Goal: Task Accomplishment & Management: Manage account settings

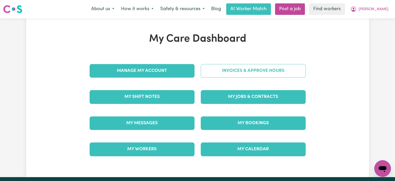
click at [231, 72] on link "Invoices & Approve Hours" at bounding box center [253, 71] width 105 height 14
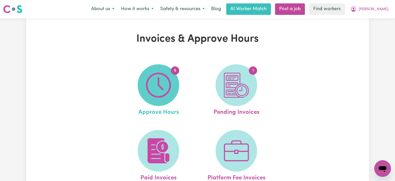
click at [151, 85] on img at bounding box center [158, 84] width 25 height 25
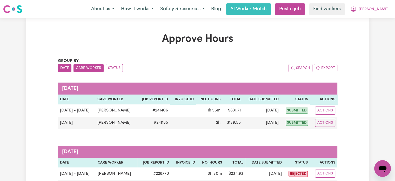
click at [95, 66] on button "Care Worker" at bounding box center [89, 68] width 30 height 8
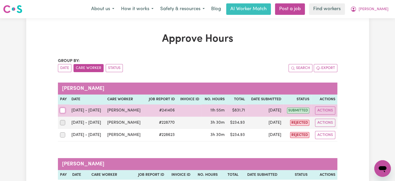
click at [63, 111] on input "checkbox" at bounding box center [62, 110] width 5 height 5
checkbox input "true"
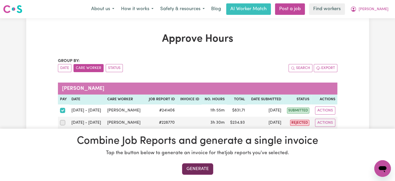
click at [198, 166] on button "Generate" at bounding box center [197, 168] width 31 height 11
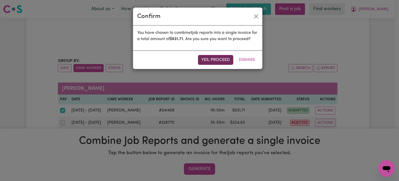
click at [209, 65] on button "Yes, proceed" at bounding box center [215, 60] width 35 height 10
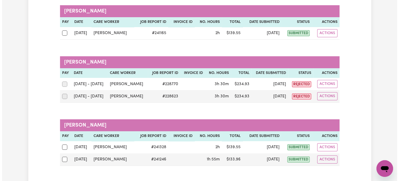
scroll to position [78, 0]
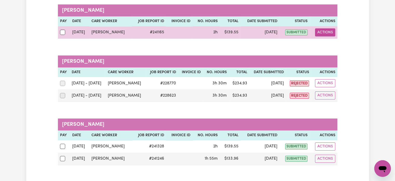
click at [323, 30] on button "Actions" at bounding box center [325, 32] width 20 height 8
click at [342, 43] on link "View Job Report" at bounding box center [338, 44] width 44 height 10
select select "pm"
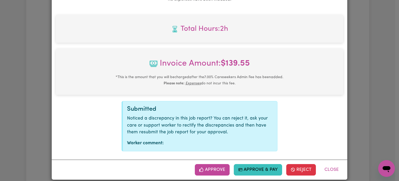
scroll to position [221, 0]
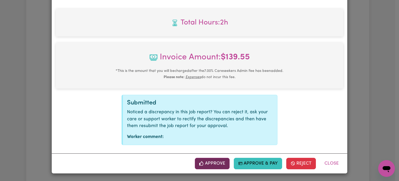
click at [210, 164] on button "Approve" at bounding box center [212, 162] width 35 height 11
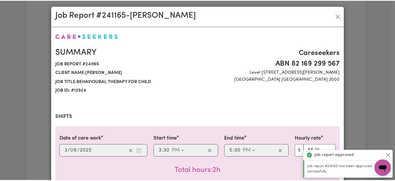
scroll to position [0, 0]
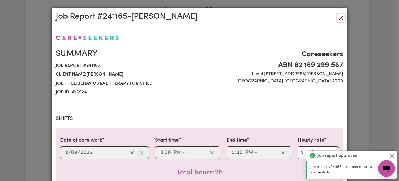
click at [341, 17] on button "Close" at bounding box center [341, 18] width 8 height 8
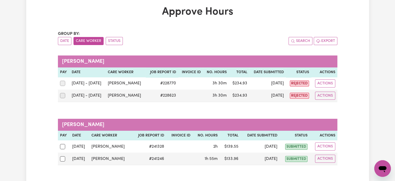
scroll to position [53, 0]
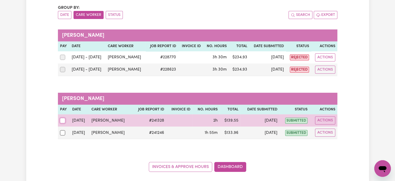
click at [61, 119] on input "checkbox" at bounding box center [62, 120] width 5 height 5
checkbox input "true"
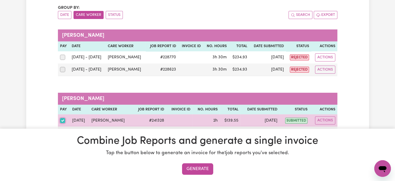
scroll to position [79, 0]
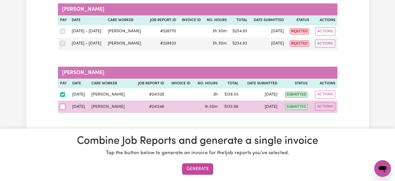
click at [63, 107] on input "checkbox" at bounding box center [62, 106] width 5 height 5
checkbox input "true"
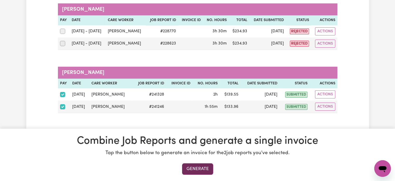
click at [195, 169] on button "Generate" at bounding box center [197, 168] width 31 height 11
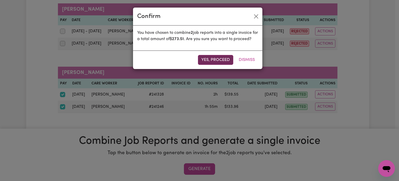
click at [222, 65] on button "Yes, proceed" at bounding box center [215, 60] width 35 height 10
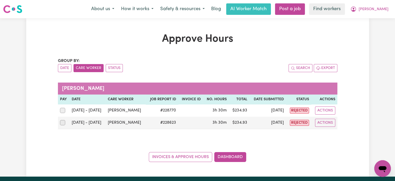
scroll to position [0, 0]
